Goal: Task Accomplishment & Management: Manage account settings

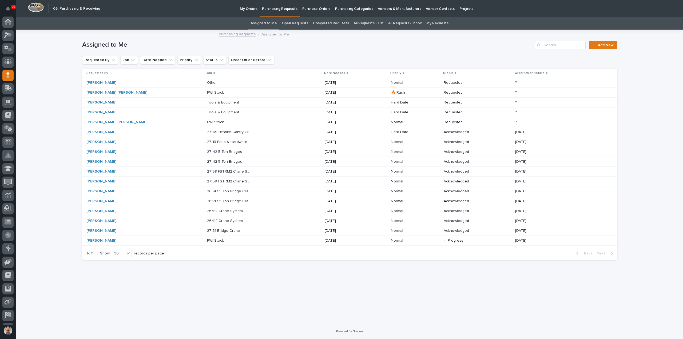
scroll to position [25, 0]
click at [207, 103] on p "Tools & Equipment" at bounding box center [223, 102] width 33 height 6
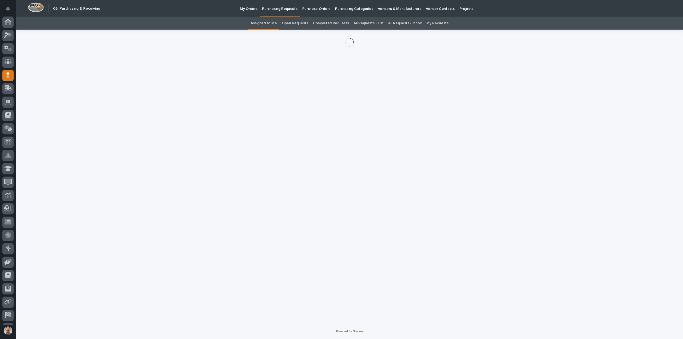
scroll to position [25, 0]
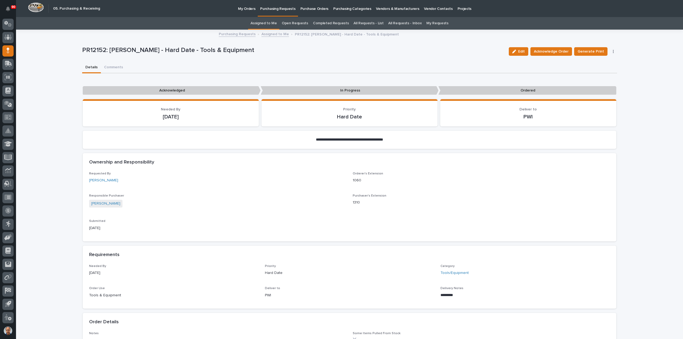
click at [247, 9] on p "My Orders" at bounding box center [246, 5] width 17 height 11
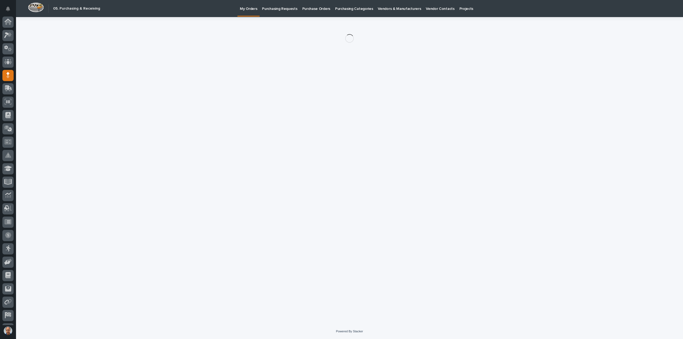
scroll to position [25, 0]
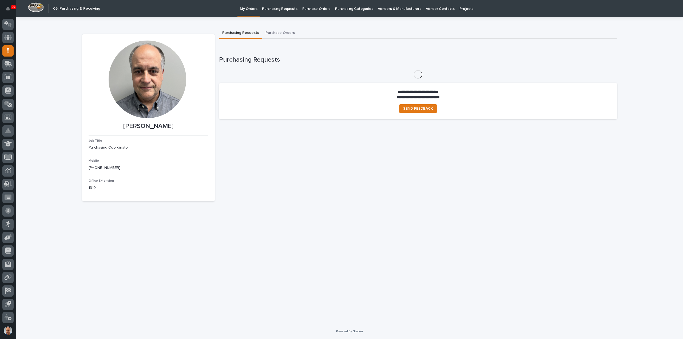
click at [280, 31] on button "Purchase Orders" at bounding box center [280, 33] width 36 height 11
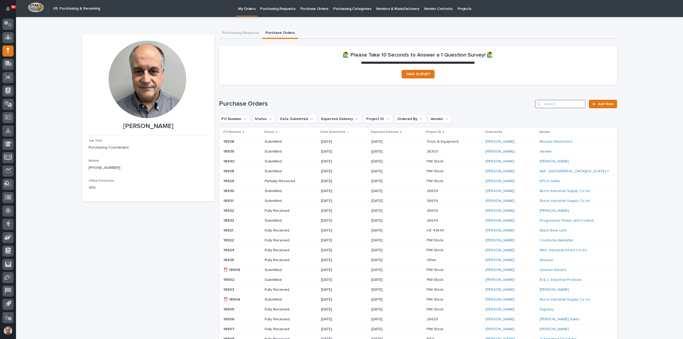
click at [562, 105] on input "Search" at bounding box center [560, 104] width 51 height 9
type input "0"
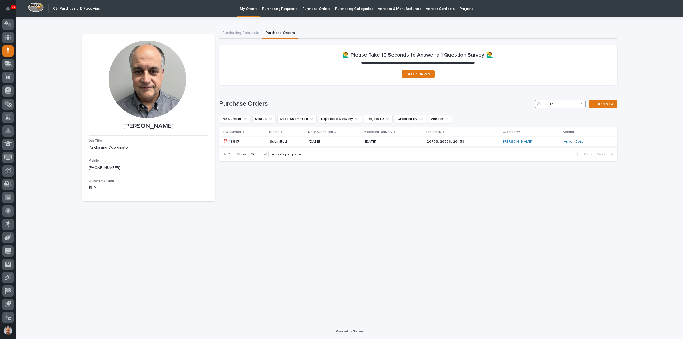
type input "18817"
click at [394, 141] on p "[DATE]" at bounding box center [384, 142] width 38 height 5
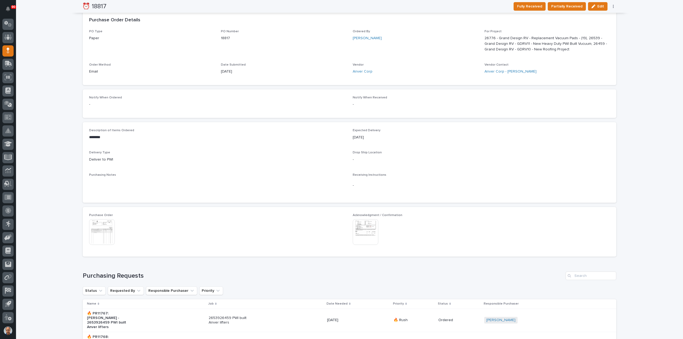
scroll to position [160, 0]
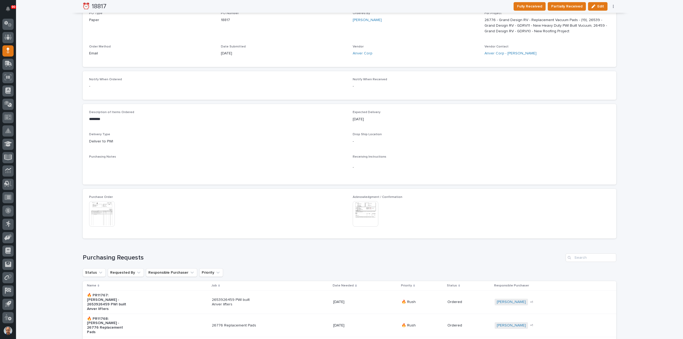
click at [98, 207] on img at bounding box center [102, 214] width 26 height 26
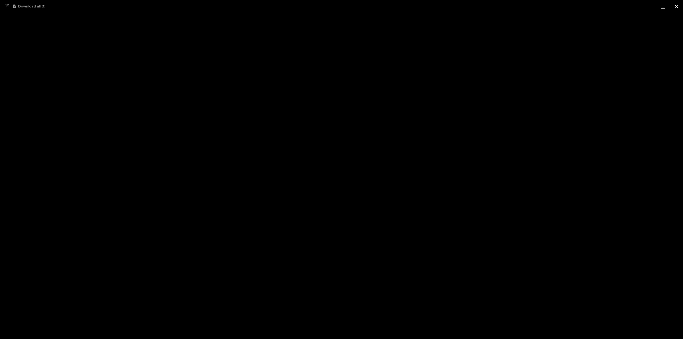
click at [677, 4] on button "Close gallery" at bounding box center [676, 6] width 13 height 13
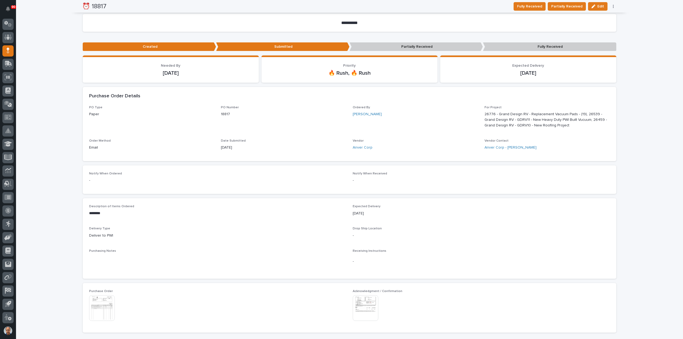
scroll to position [0, 0]
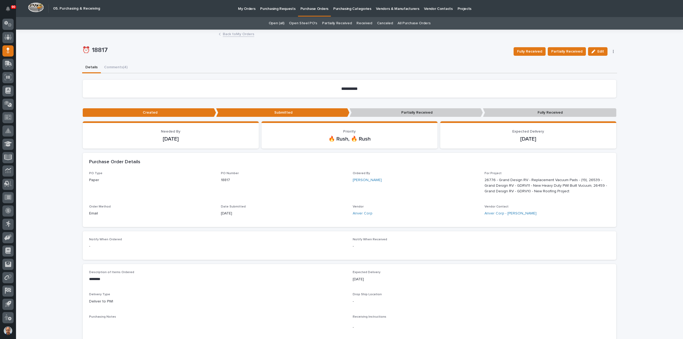
click at [270, 8] on p "Purchasing Requests" at bounding box center [277, 5] width 35 height 11
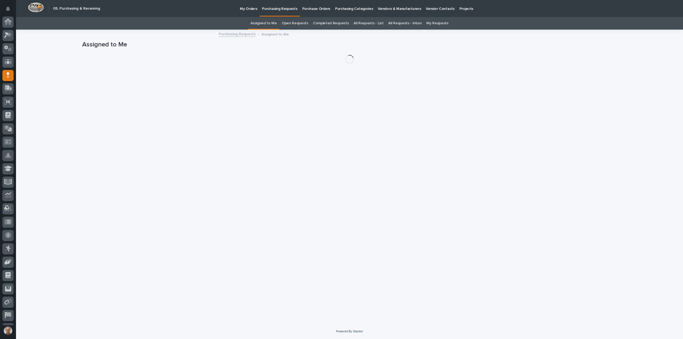
scroll to position [25, 0]
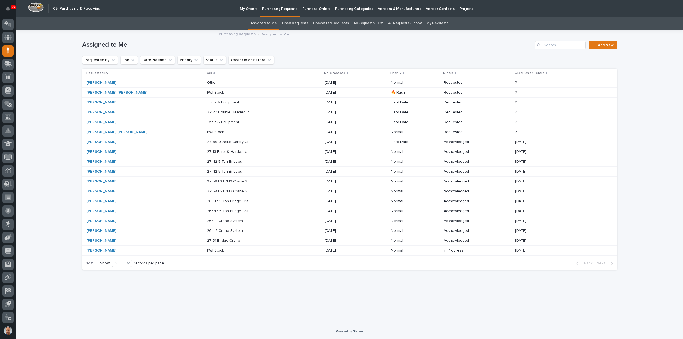
click at [207, 92] on p at bounding box center [229, 92] width 45 height 5
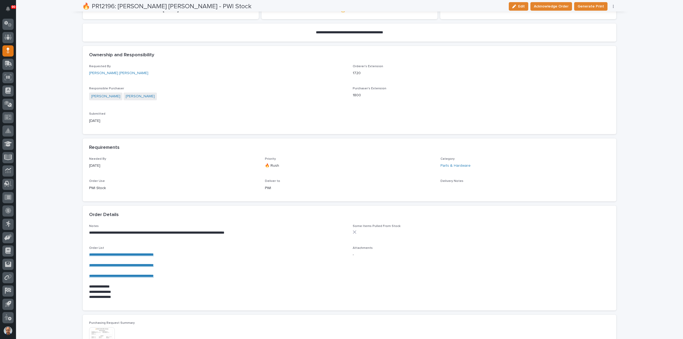
scroll to position [160, 0]
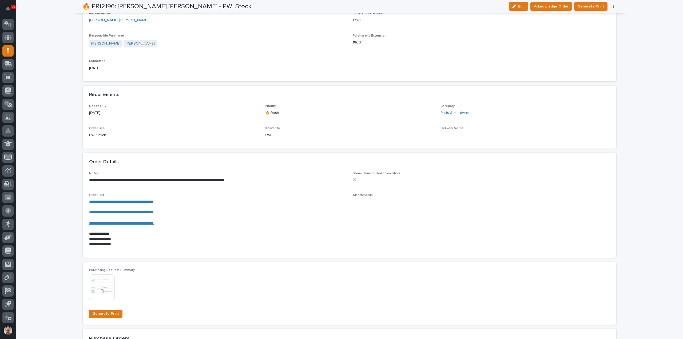
click at [139, 202] on link "**********" at bounding box center [121, 202] width 65 height 4
click at [561, 7] on span "Acknowledge Order" at bounding box center [551, 6] width 35 height 6
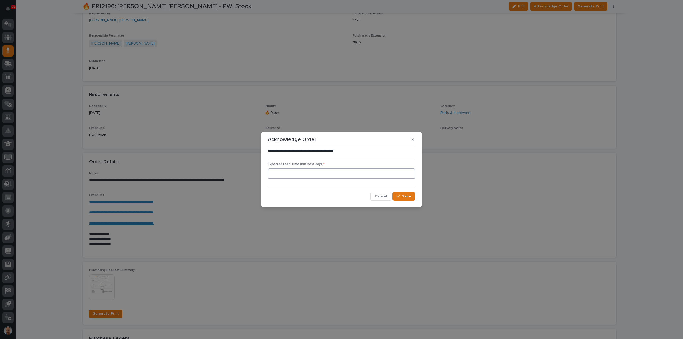
click at [385, 173] on input at bounding box center [341, 173] width 147 height 11
type input "5"
click at [404, 194] on button "Save" at bounding box center [404, 196] width 23 height 9
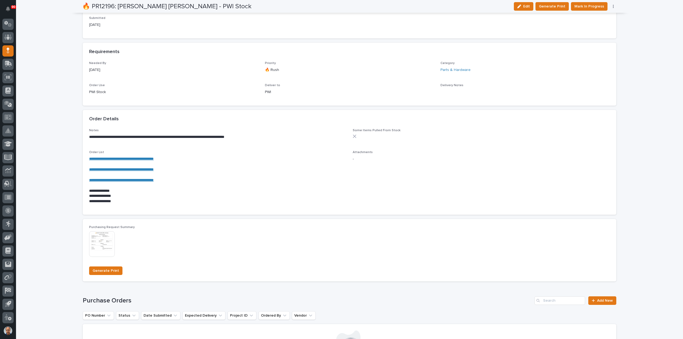
scroll to position [286, 0]
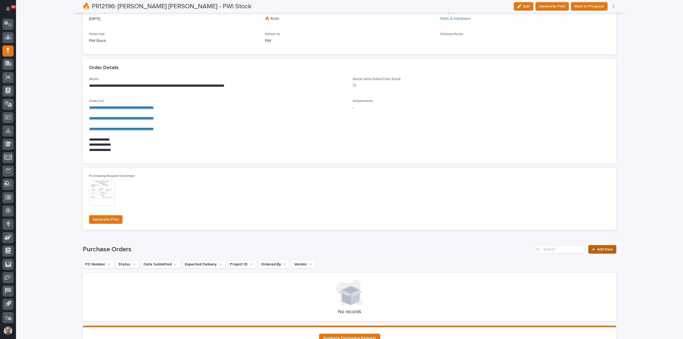
click at [600, 250] on span "Add New" at bounding box center [605, 250] width 16 height 4
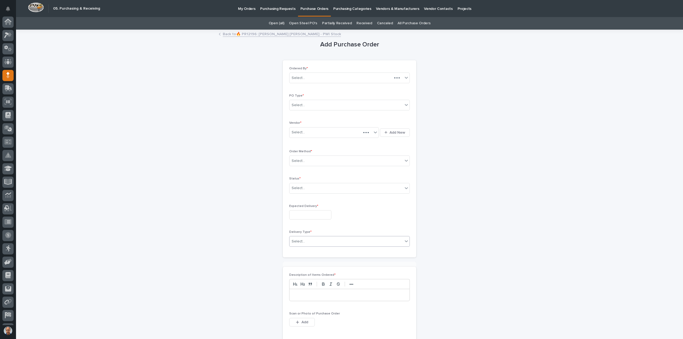
scroll to position [25, 0]
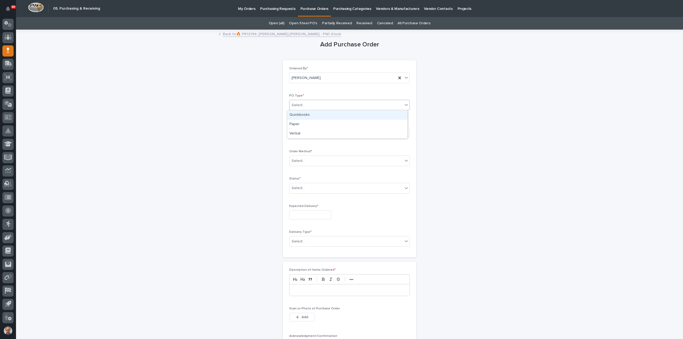
click at [312, 103] on div "Select..." at bounding box center [346, 105] width 113 height 9
click at [296, 125] on div "Paper" at bounding box center [348, 124] width 120 height 9
click at [302, 131] on div "Select..." at bounding box center [298, 133] width 13 height 6
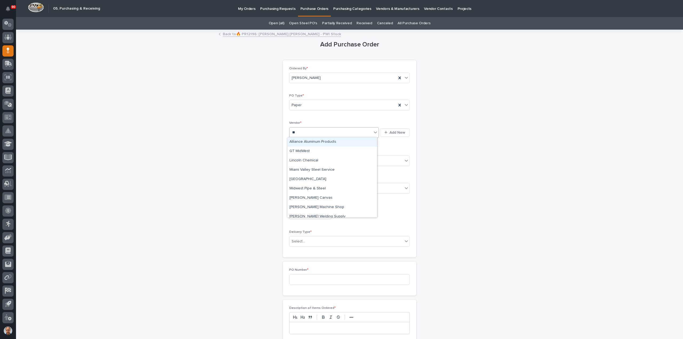
type input "***"
click at [329, 141] on div "Misc - One Time Vender" at bounding box center [333, 141] width 90 height 9
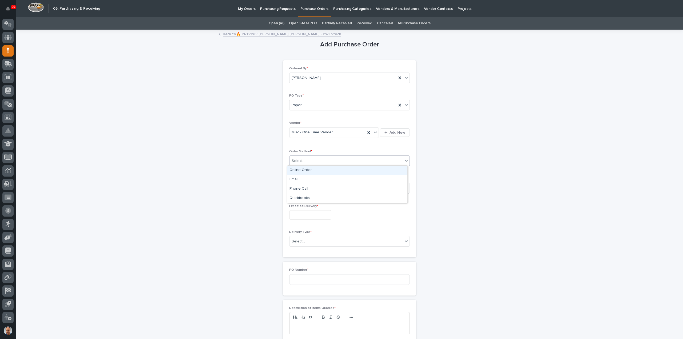
click at [310, 157] on div "Select..." at bounding box center [346, 161] width 113 height 9
click at [305, 170] on div "Online Order" at bounding box center [348, 170] width 120 height 9
drag, startPoint x: 304, startPoint y: 187, endPoint x: 308, endPoint y: 198, distance: 12.1
click at [304, 187] on div "Select..." at bounding box center [346, 188] width 113 height 9
click at [301, 207] on div "Submitted" at bounding box center [348, 206] width 120 height 9
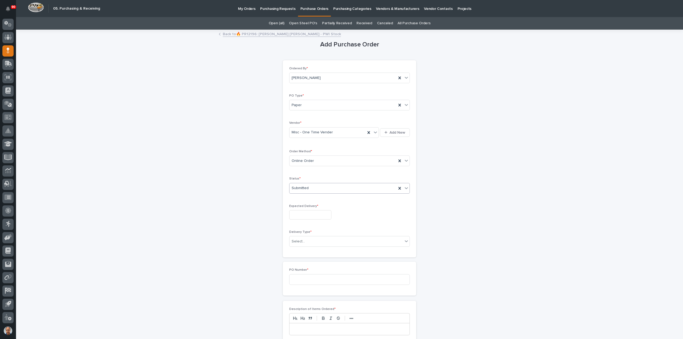
click at [302, 211] on input "text" at bounding box center [310, 214] width 42 height 9
click at [308, 169] on div "17" at bounding box center [306, 170] width 7 height 7
click at [307, 213] on input "**********" at bounding box center [310, 214] width 42 height 9
click at [322, 170] on div "19" at bounding box center [324, 170] width 7 height 7
type input "**********"
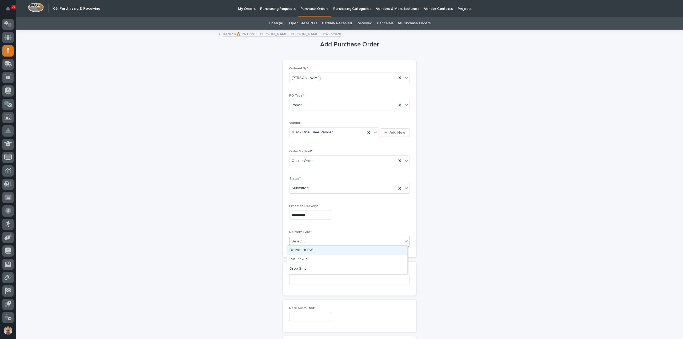
click at [314, 241] on div "Select..." at bounding box center [346, 241] width 113 height 9
drag, startPoint x: 304, startPoint y: 248, endPoint x: 314, endPoint y: 258, distance: 14.5
click at [304, 249] on div "Deliver to PWI" at bounding box center [348, 250] width 120 height 9
click at [315, 280] on input at bounding box center [349, 279] width 121 height 11
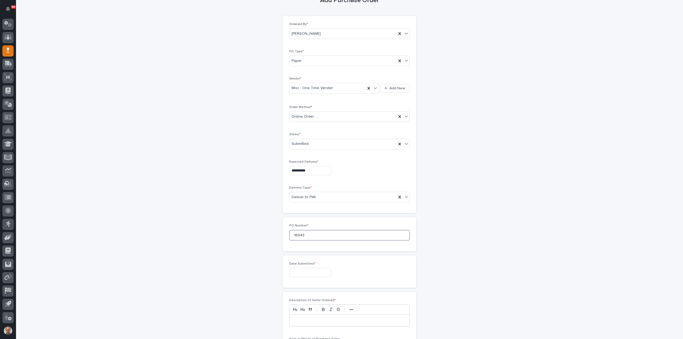
scroll to position [80, 0]
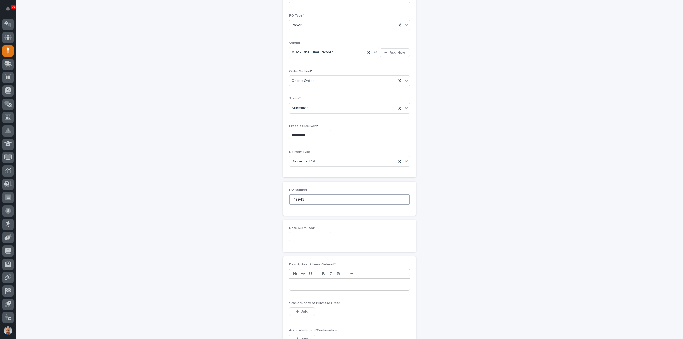
type input "18943"
click at [300, 237] on input "text" at bounding box center [310, 236] width 42 height 9
click at [307, 182] on div "10" at bounding box center [306, 183] width 7 height 7
type input "**********"
click at [307, 285] on p at bounding box center [350, 284] width 112 height 5
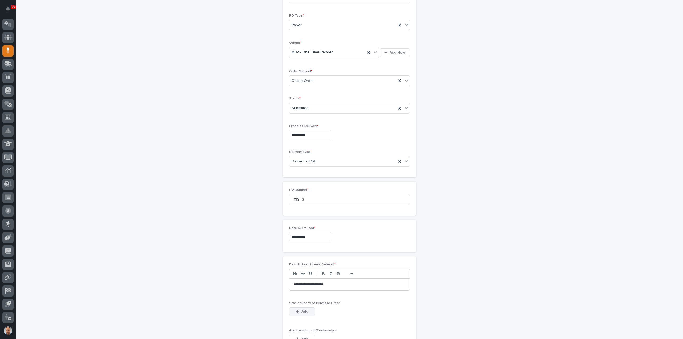
click at [304, 309] on span "Add" at bounding box center [305, 311] width 7 height 5
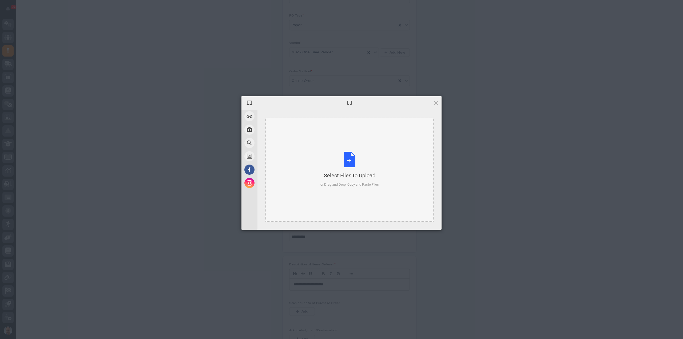
click at [349, 164] on div "Select Files to Upload or Drag and Drop, Copy and Paste Files" at bounding box center [350, 170] width 58 height 36
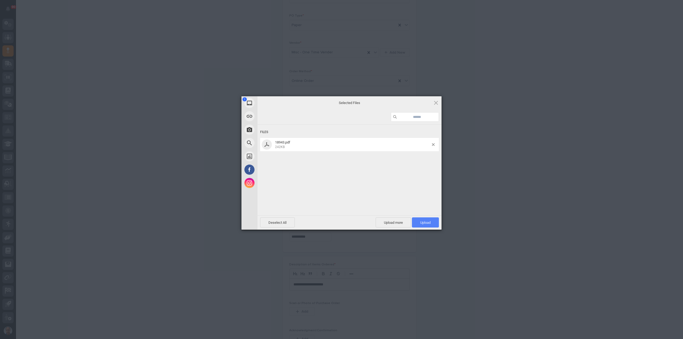
click at [425, 221] on span "Upload 1" at bounding box center [425, 223] width 10 height 4
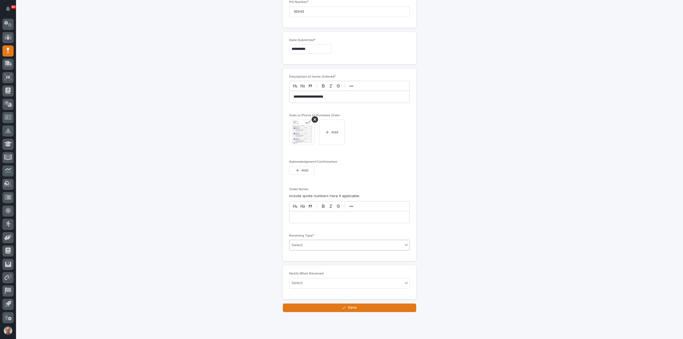
scroll to position [280, 0]
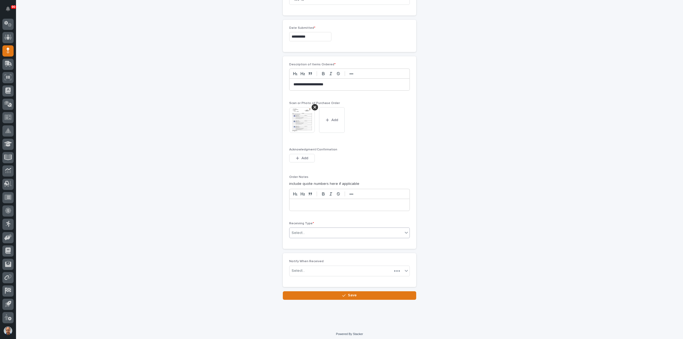
click at [340, 229] on div "Select..." at bounding box center [346, 233] width 113 height 9
drag, startPoint x: 330, startPoint y: 245, endPoint x: 310, endPoint y: 269, distance: 31.6
click at [310, 269] on div "Deliver to" at bounding box center [348, 269] width 120 height 9
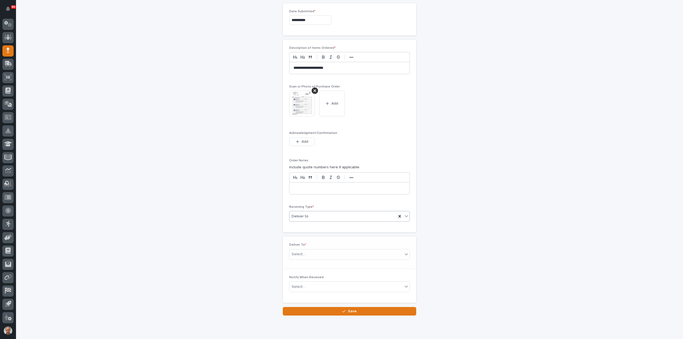
scroll to position [299, 0]
click at [314, 251] on div "Select..." at bounding box center [346, 252] width 113 height 9
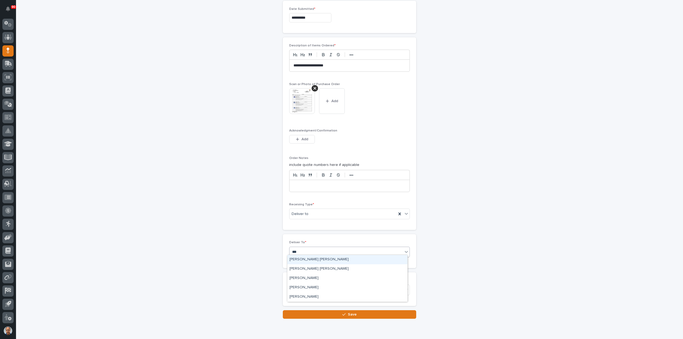
type input "****"
click at [309, 266] on div "[PERSON_NAME] [PERSON_NAME]" at bounding box center [348, 269] width 120 height 9
click at [348, 312] on span "Save" at bounding box center [352, 314] width 9 height 5
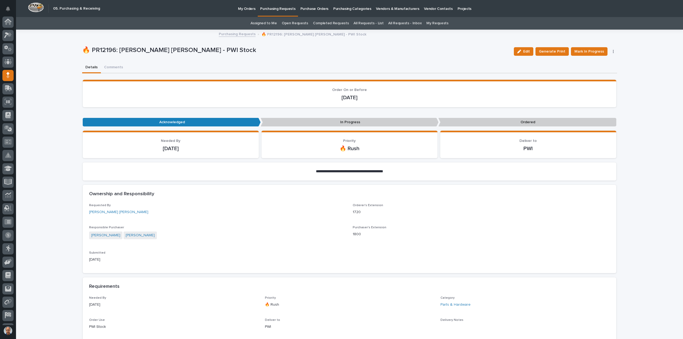
scroll to position [25, 0]
click at [589, 51] on span "Mark In Progress" at bounding box center [590, 51] width 30 height 6
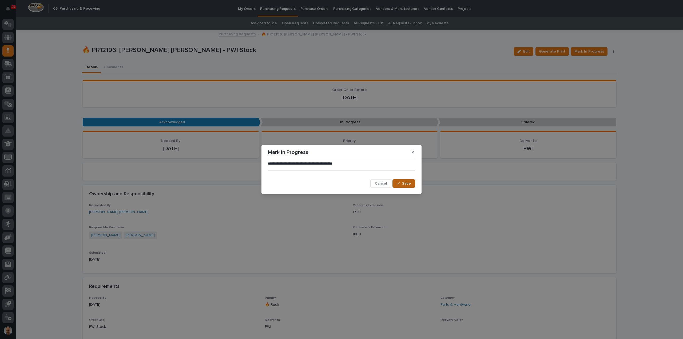
click at [404, 182] on span "Save" at bounding box center [406, 183] width 9 height 5
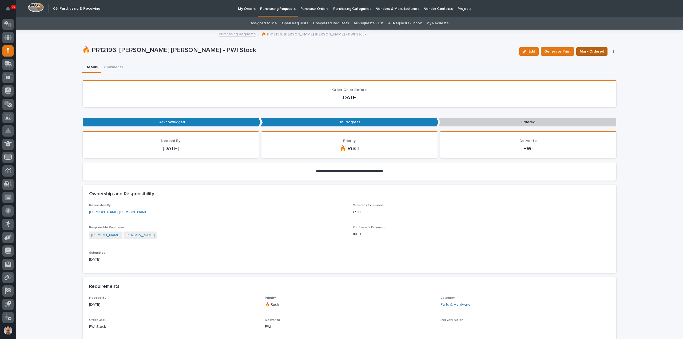
click at [589, 49] on span "Mark Ordered" at bounding box center [592, 51] width 24 height 6
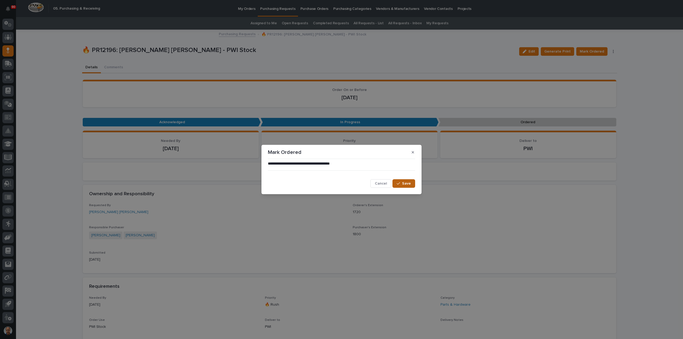
click at [405, 182] on span "Save" at bounding box center [406, 183] width 9 height 5
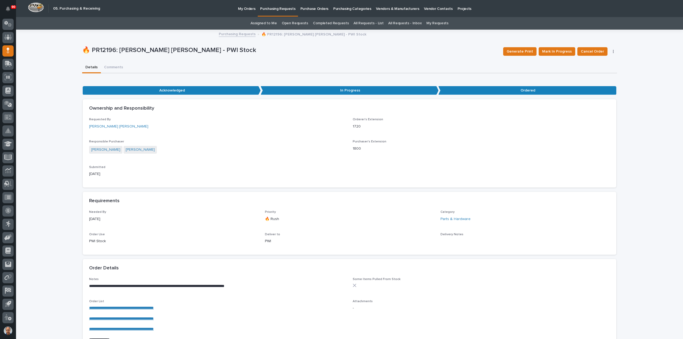
click at [282, 9] on p "Purchasing Requests" at bounding box center [277, 5] width 35 height 11
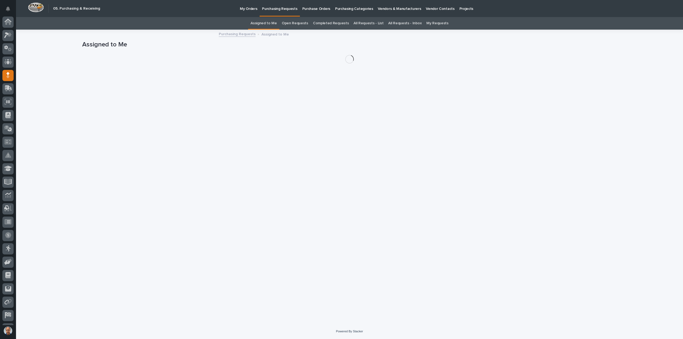
scroll to position [25, 0]
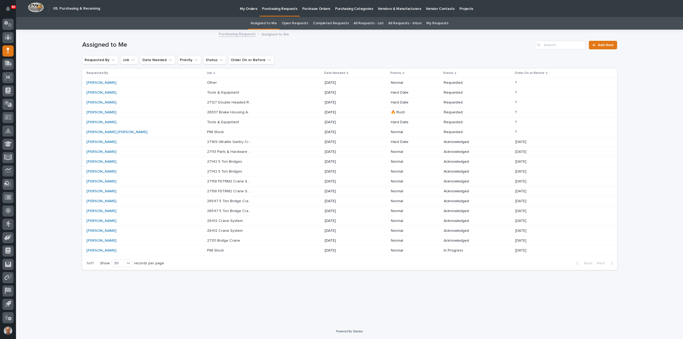
click at [212, 111] on p "26537 Brake Housing And Trolley" at bounding box center [230, 112] width 46 height 6
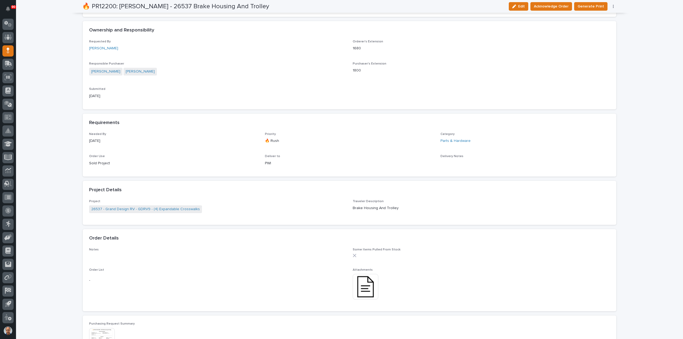
scroll to position [133, 0]
click at [361, 284] on img at bounding box center [366, 286] width 26 height 26
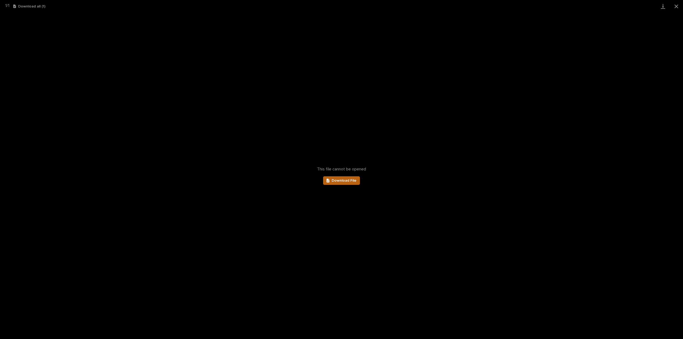
click at [338, 181] on span "Download File" at bounding box center [344, 181] width 25 height 4
click at [676, 5] on button "Close gallery" at bounding box center [676, 6] width 13 height 13
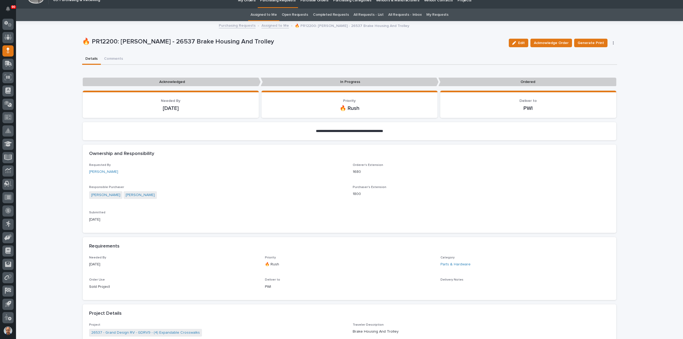
scroll to position [0, 0]
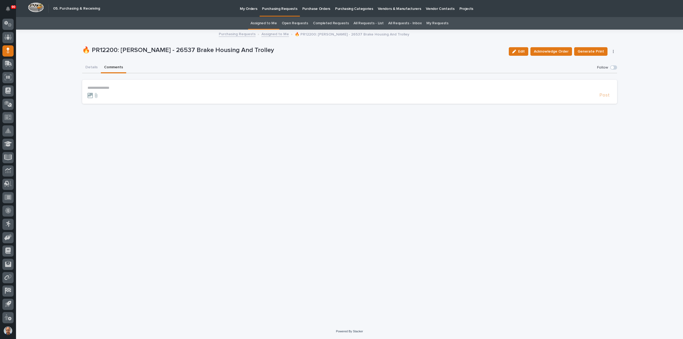
click at [111, 66] on button "Comments" at bounding box center [113, 67] width 25 height 11
click at [105, 87] on p "**********" at bounding box center [350, 88] width 525 height 5
click at [604, 97] on span "Post" at bounding box center [605, 98] width 10 height 6
click at [562, 50] on span "Acknowledge Order" at bounding box center [551, 51] width 35 height 6
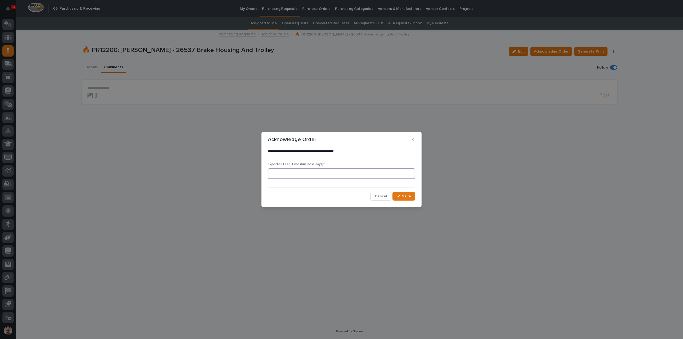
click at [341, 176] on input at bounding box center [341, 173] width 147 height 11
type input "0"
click at [405, 196] on span "Save" at bounding box center [406, 196] width 9 height 5
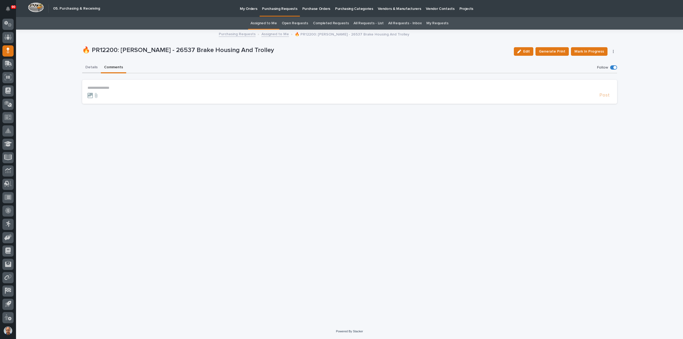
click at [92, 66] on button "Details" at bounding box center [91, 67] width 19 height 11
click at [111, 66] on button "Comments" at bounding box center [113, 67] width 25 height 11
click at [95, 87] on p "**********" at bounding box center [350, 88] width 525 height 5
click at [92, 66] on button "Details" at bounding box center [91, 67] width 19 height 11
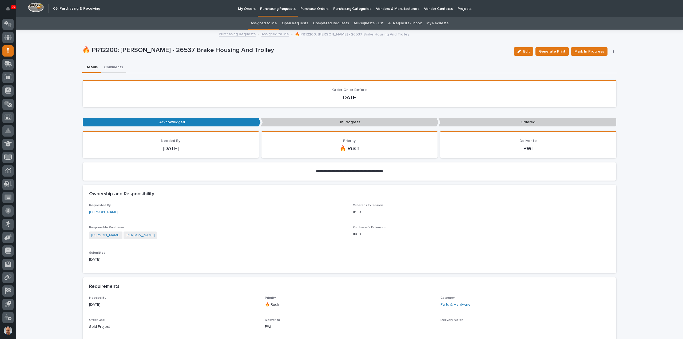
click at [116, 68] on button "Comments" at bounding box center [113, 67] width 25 height 11
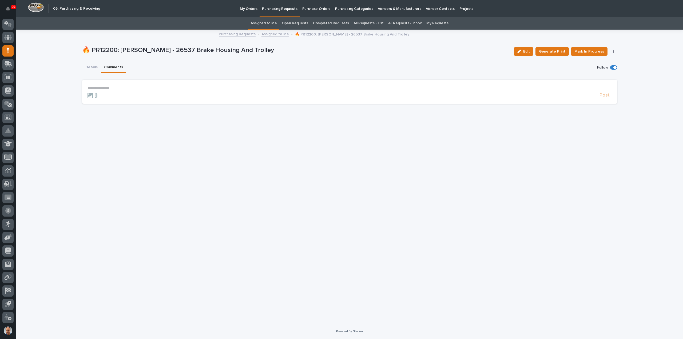
click at [124, 90] on p "**********" at bounding box center [350, 88] width 525 height 5
click at [89, 67] on button "Details" at bounding box center [91, 67] width 19 height 11
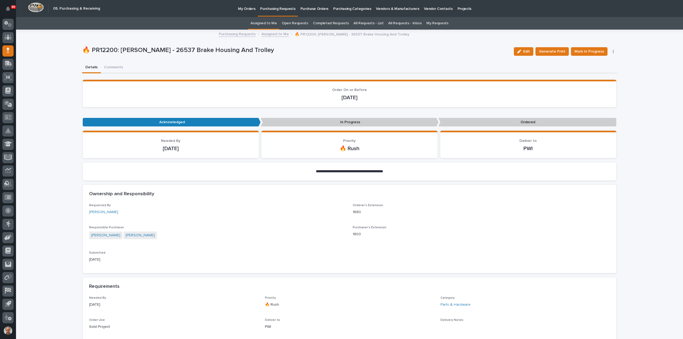
click at [271, 34] on link "Assigned to Me" at bounding box center [275, 34] width 27 height 6
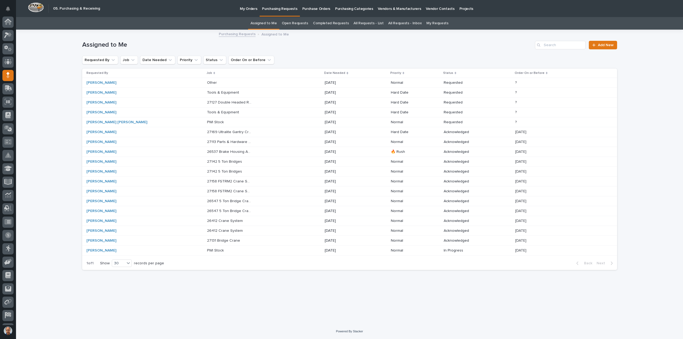
scroll to position [25, 0]
click at [207, 150] on p "26537 Brake Housing And Trolley" at bounding box center [230, 152] width 46 height 6
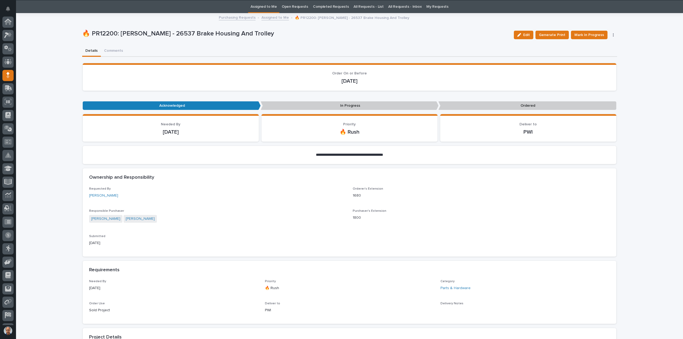
scroll to position [25, 0]
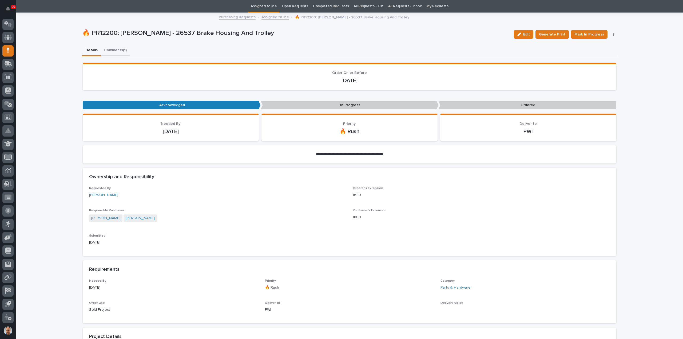
click at [117, 48] on div "**********" at bounding box center [349, 330] width 535 height 635
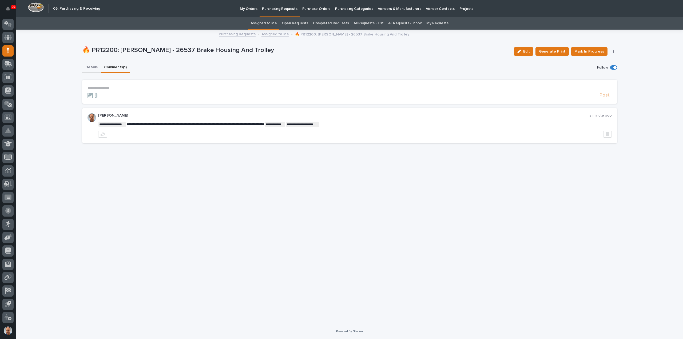
click at [91, 67] on button "Details" at bounding box center [91, 67] width 19 height 11
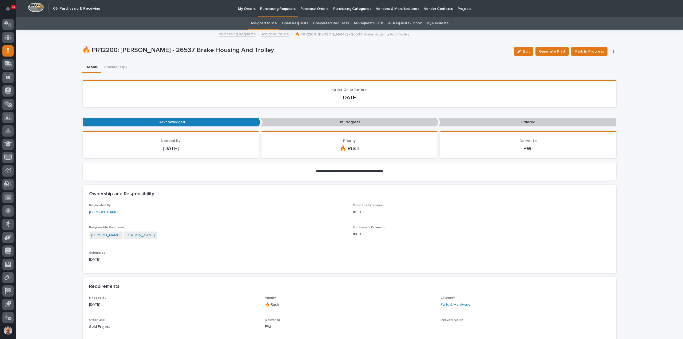
click at [234, 34] on link "Purchasing Requests" at bounding box center [237, 34] width 37 height 6
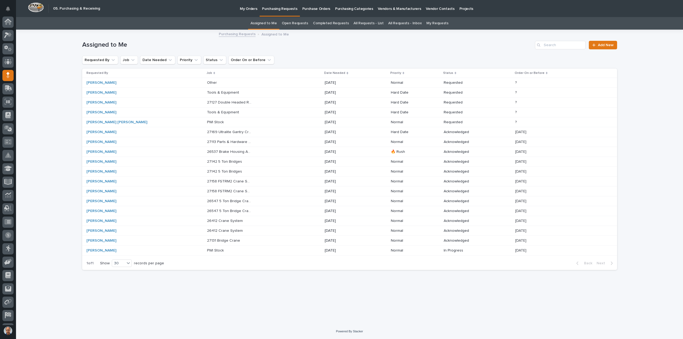
scroll to position [25, 0]
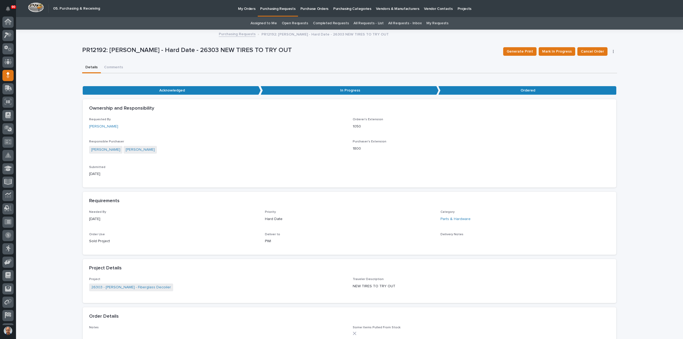
scroll to position [25, 0]
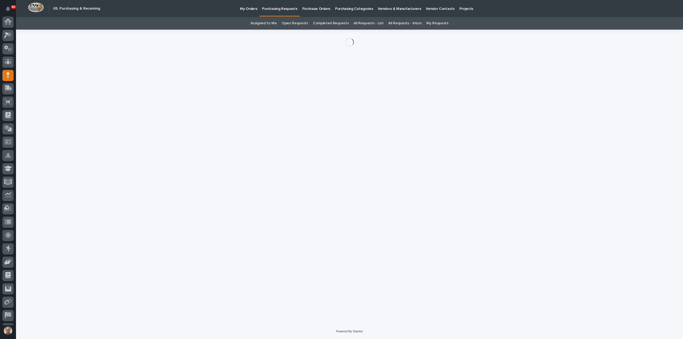
scroll to position [25, 0]
